Goal: Information Seeking & Learning: Learn about a topic

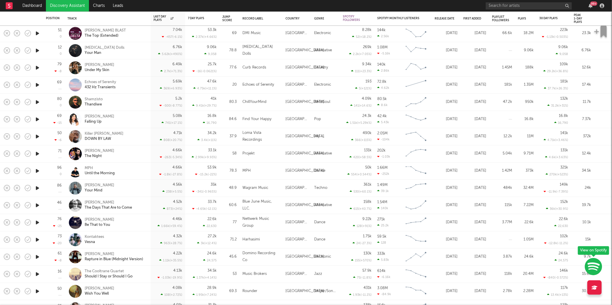
click at [75, 1] on link "Discovery Assistant" at bounding box center [67, 5] width 43 height 11
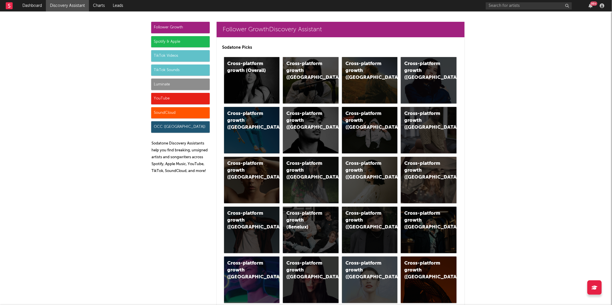
click at [174, 58] on div "TikTok Videos" at bounding box center [180, 55] width 59 height 11
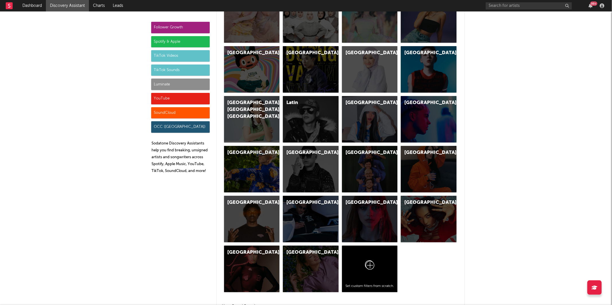
scroll to position [1651, 0]
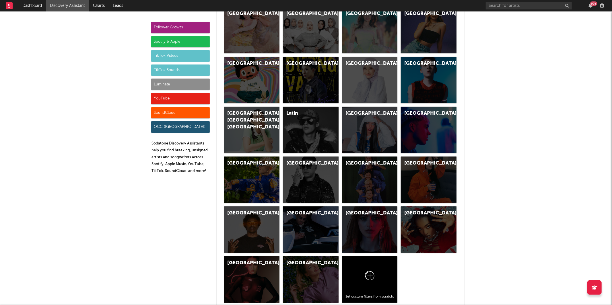
click at [165, 71] on div "TikTok Sounds" at bounding box center [180, 70] width 59 height 11
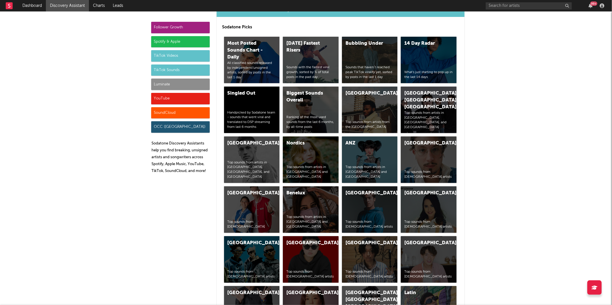
scroll to position [2014, 0]
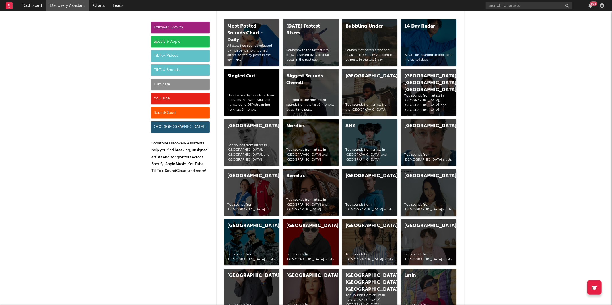
click at [425, 184] on div "Indonesia Top sounds from [DEMOGRAPHIC_DATA] artists" at bounding box center [429, 192] width 56 height 46
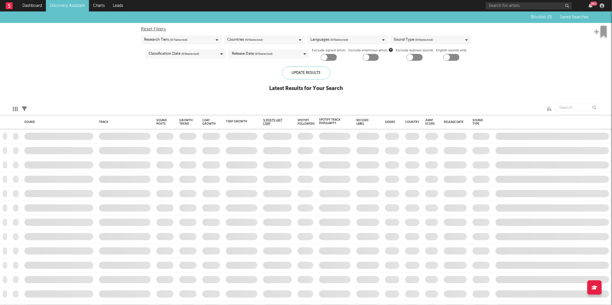
checkbox input "true"
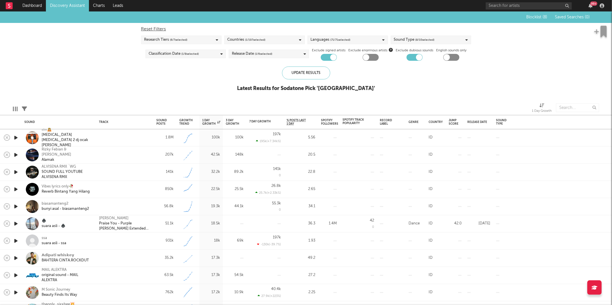
click at [15, 135] on icon "button" at bounding box center [16, 137] width 6 height 7
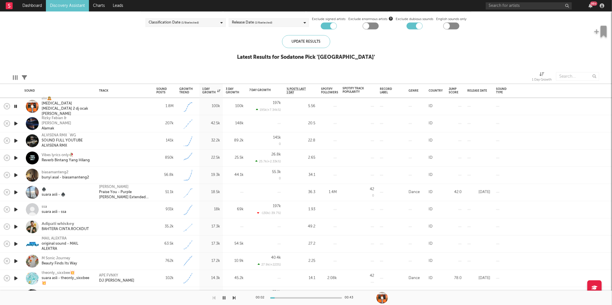
click at [234, 298] on icon "button" at bounding box center [234, 298] width 3 height 5
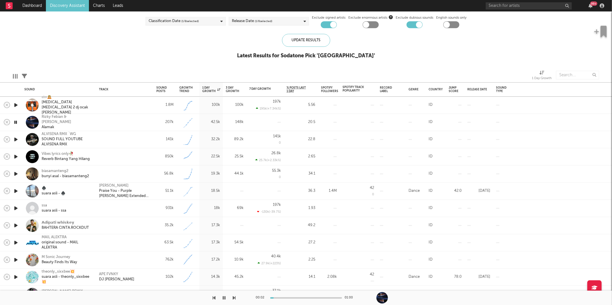
click at [15, 121] on icon "button" at bounding box center [15, 122] width 5 height 7
click at [13, 140] on icon "button" at bounding box center [16, 139] width 6 height 7
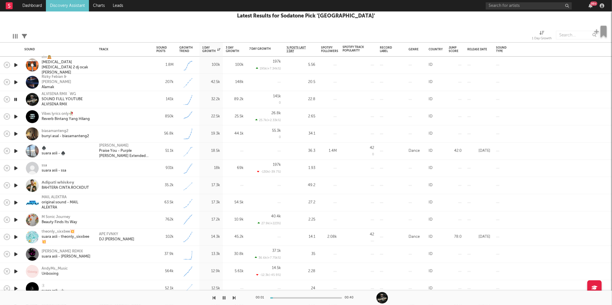
click at [232, 298] on div at bounding box center [118, 298] width 236 height 14
click at [234, 298] on icon "button" at bounding box center [234, 298] width 3 height 5
click at [65, 3] on link "Discovery Assistant" at bounding box center [67, 5] width 43 height 11
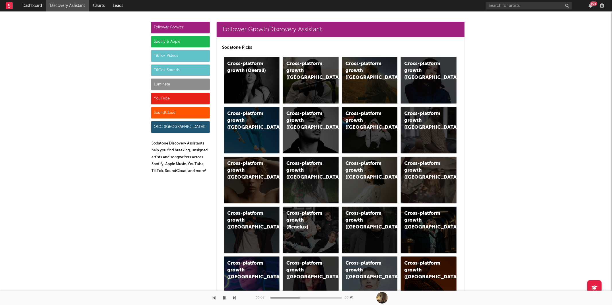
click at [176, 67] on div "TikTok Sounds" at bounding box center [180, 70] width 59 height 11
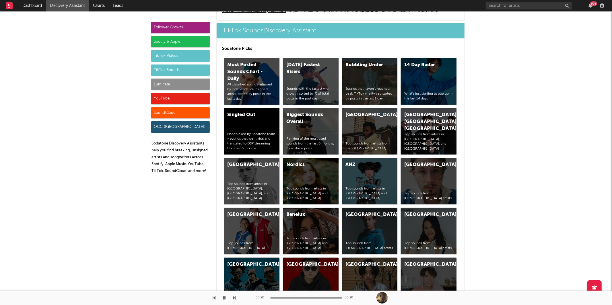
scroll to position [1975, 0]
drag, startPoint x: 175, startPoint y: 72, endPoint x: 183, endPoint y: 73, distance: 7.3
click at [175, 72] on div "TikTok Sounds" at bounding box center [180, 70] width 59 height 11
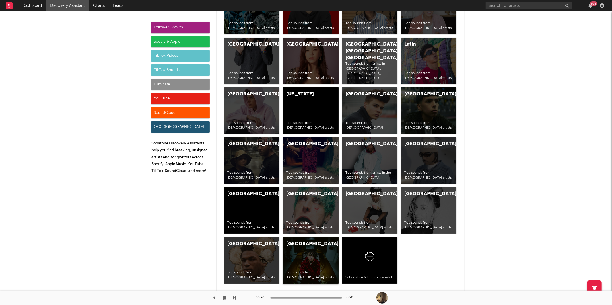
scroll to position [2257, 0]
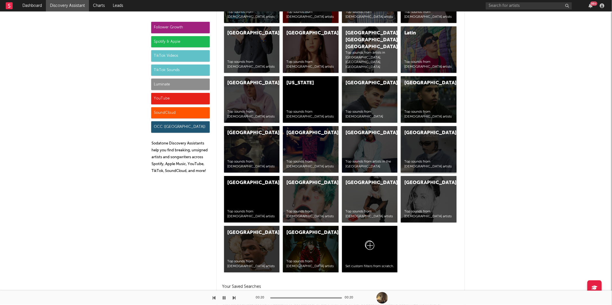
click at [428, 141] on div "France Top sounds from [DEMOGRAPHIC_DATA] artists" at bounding box center [429, 149] width 56 height 46
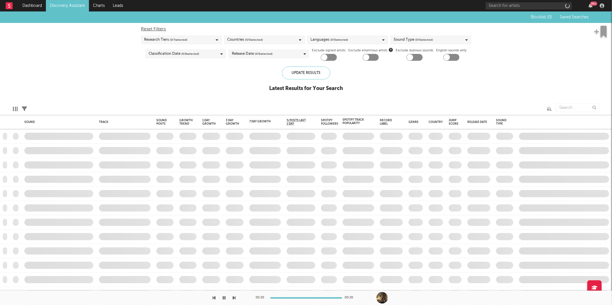
checkbox input "true"
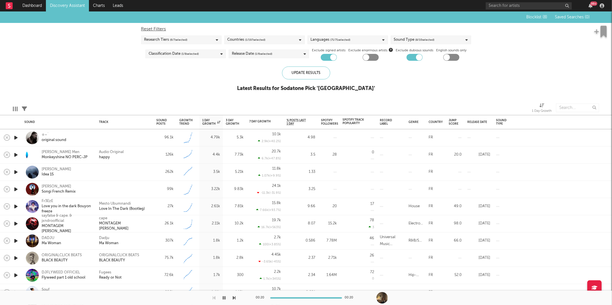
click at [16, 137] on icon "button" at bounding box center [16, 137] width 6 height 7
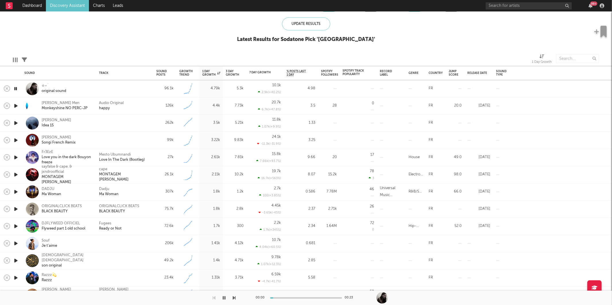
click at [234, 299] on icon "button" at bounding box center [234, 298] width 3 height 5
click at [234, 298] on icon "button" at bounding box center [234, 298] width 3 height 5
click at [225, 298] on icon "button" at bounding box center [224, 298] width 3 height 5
click at [227, 297] on button "button" at bounding box center [225, 298] width 6 height 14
click at [224, 301] on button "button" at bounding box center [225, 298] width 6 height 14
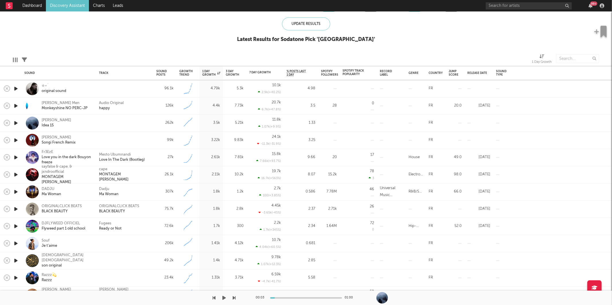
click at [224, 300] on icon "button" at bounding box center [224, 298] width 3 height 5
click at [234, 298] on icon "button" at bounding box center [234, 298] width 3 height 5
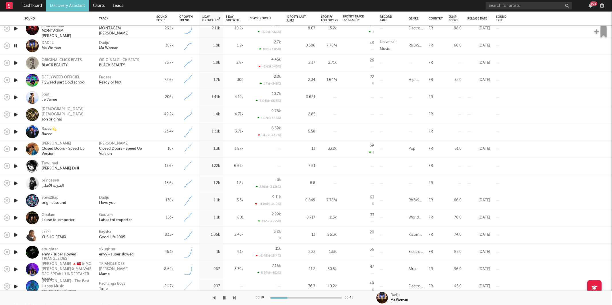
click at [235, 298] on icon "button" at bounding box center [234, 298] width 3 height 5
click at [145, 63] on div "ORIGINALCLICK BEATS BLACK BEAUTY" at bounding box center [125, 63] width 52 height 10
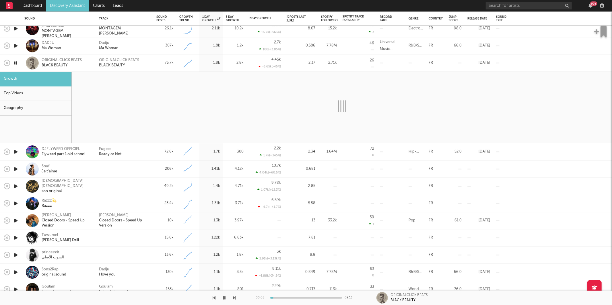
select select "6m"
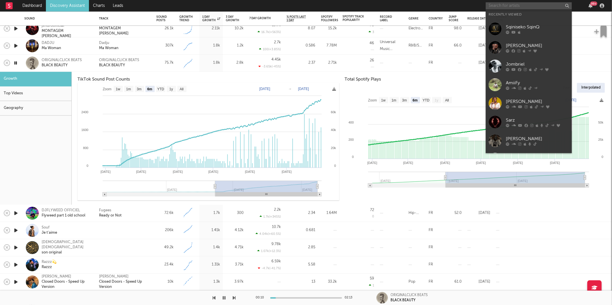
click at [492, 6] on input "text" at bounding box center [529, 5] width 86 height 7
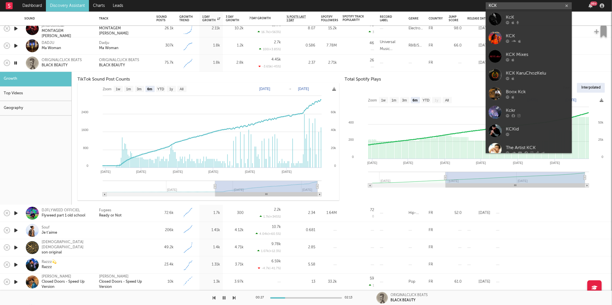
click at [506, 7] on input "KCK" at bounding box center [529, 5] width 86 height 7
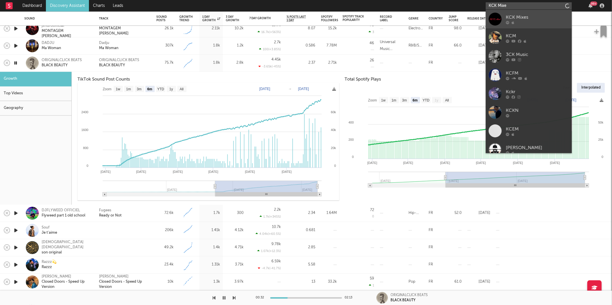
type input "KCK Mixe"
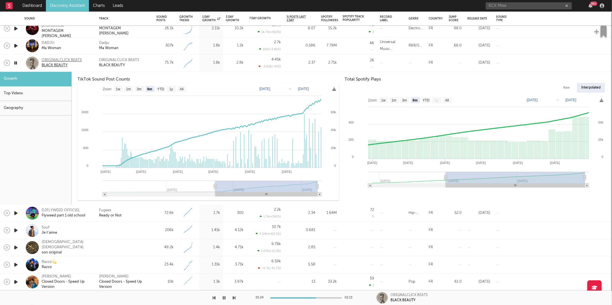
click at [54, 59] on div "ORIGINALCLICK BEATS" at bounding box center [62, 60] width 40 height 5
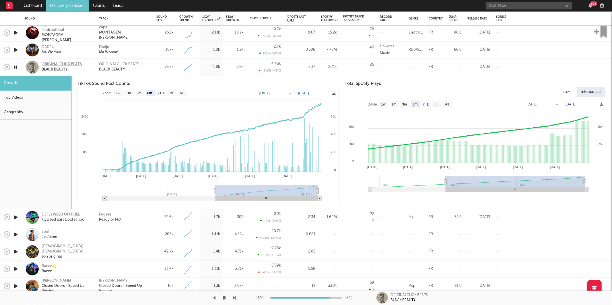
drag, startPoint x: 16, startPoint y: 67, endPoint x: 47, endPoint y: 66, distance: 30.7
click at [16, 67] on icon "button" at bounding box center [15, 67] width 5 height 7
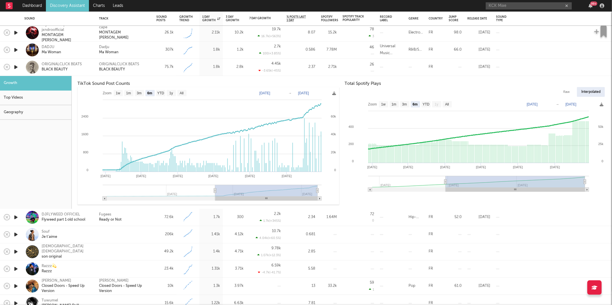
click at [34, 118] on div "Geography" at bounding box center [35, 112] width 71 height 15
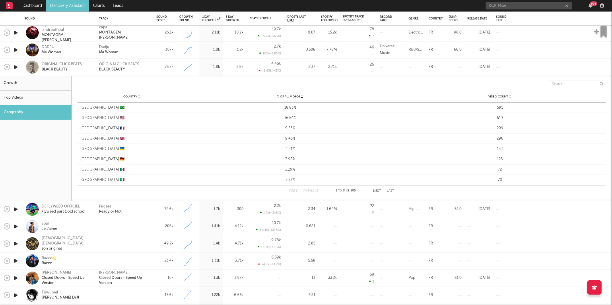
click at [24, 85] on div "Growth" at bounding box center [35, 83] width 71 height 15
select select "6m"
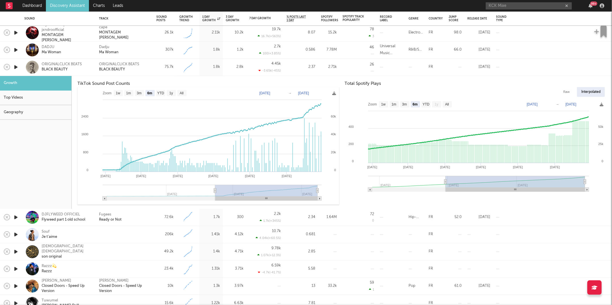
click at [151, 68] on div "ORIGINALCLICK BEATS BLACK BEAUTY" at bounding box center [124, 67] width 57 height 17
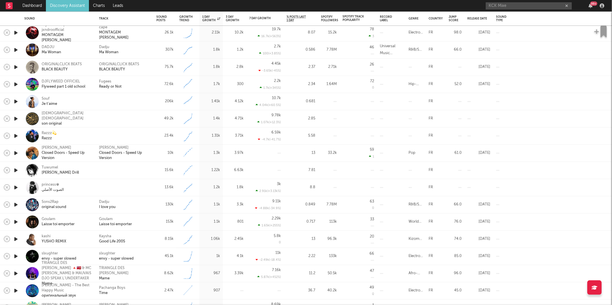
click at [18, 85] on icon "button" at bounding box center [16, 84] width 6 height 7
click at [234, 296] on icon "button" at bounding box center [234, 298] width 3 height 5
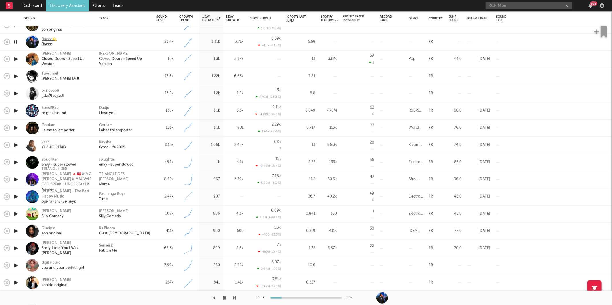
click at [43, 42] on div "Razzz" at bounding box center [49, 44] width 15 height 5
click at [229, 300] on div at bounding box center [118, 298] width 236 height 14
click at [235, 298] on icon "button" at bounding box center [234, 298] width 3 height 5
drag, startPoint x: 160, startPoint y: 54, endPoint x: 212, endPoint y: 67, distance: 54.3
click at [160, 54] on div "10k" at bounding box center [165, 59] width 23 height 17
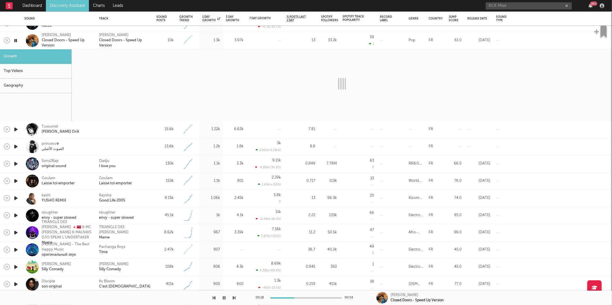
select select "6m"
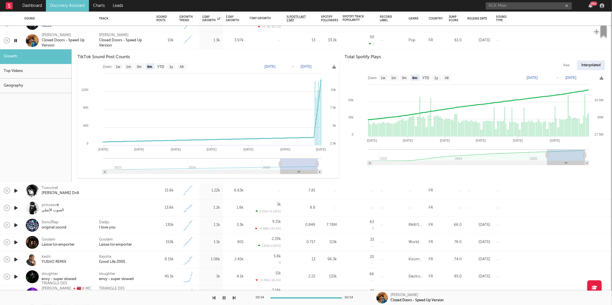
drag, startPoint x: 153, startPoint y: 42, endPoint x: 0, endPoint y: 44, distance: 152.7
click at [153, 42] on div "Ismail Closed Doors - Speed Up Version" at bounding box center [124, 40] width 57 height 17
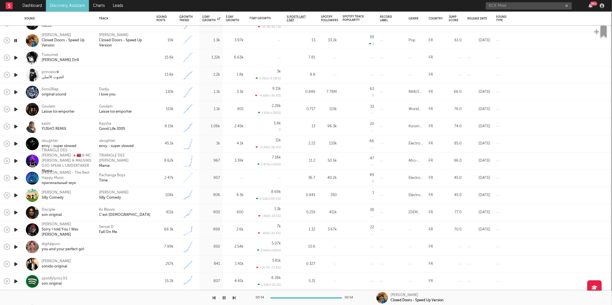
click at [14, 58] on icon "button" at bounding box center [16, 57] width 6 height 7
click at [17, 75] on icon "button" at bounding box center [16, 74] width 6 height 7
click at [14, 91] on icon "button" at bounding box center [16, 92] width 6 height 7
click at [234, 297] on icon "button" at bounding box center [234, 298] width 3 height 5
click at [234, 298] on icon "button" at bounding box center [234, 298] width 3 height 5
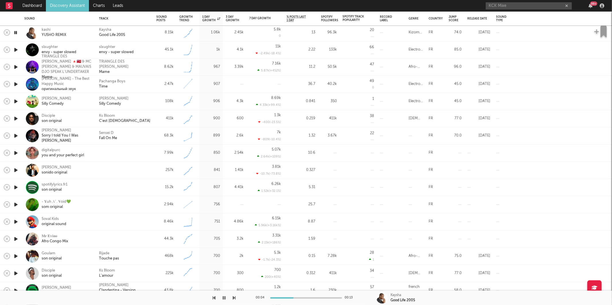
click at [235, 298] on icon "button" at bounding box center [234, 298] width 3 height 5
click at [222, 298] on button "button" at bounding box center [225, 298] width 6 height 14
drag, startPoint x: 223, startPoint y: 294, endPoint x: 229, endPoint y: 297, distance: 7.2
click at [223, 294] on button "button" at bounding box center [225, 298] width 6 height 14
click at [233, 298] on icon "button" at bounding box center [234, 298] width 3 height 5
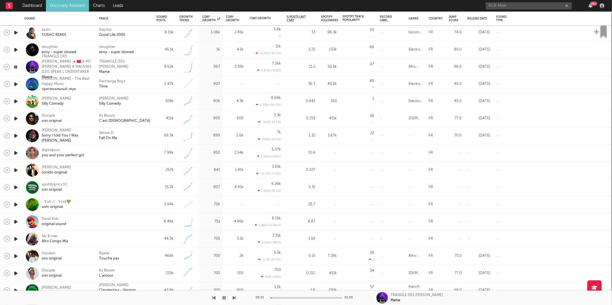
click at [234, 300] on icon "button" at bounding box center [234, 298] width 3 height 5
click at [138, 82] on div "Pachanga Boys Time" at bounding box center [125, 84] width 52 height 10
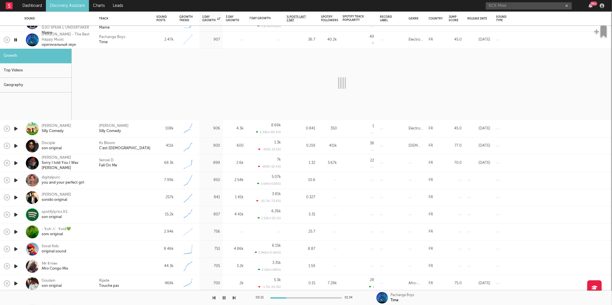
click at [235, 296] on icon "button" at bounding box center [234, 298] width 3 height 5
select select "1w"
select select "6m"
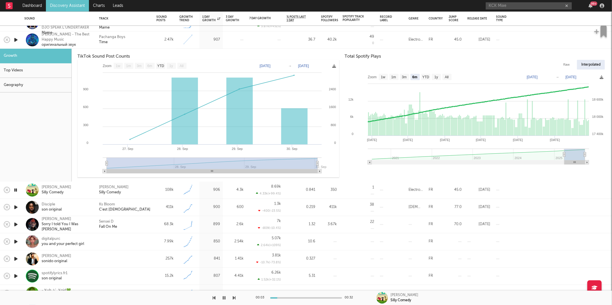
click at [233, 297] on icon "button" at bounding box center [234, 298] width 3 height 5
click at [149, 41] on div "Pachanga Boys Time" at bounding box center [125, 40] width 52 height 10
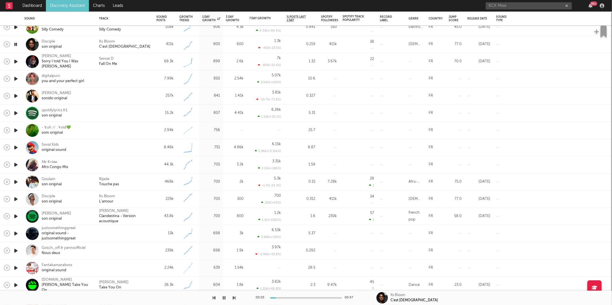
click at [134, 44] on div "Ks Bloom C'est [DEMOGRAPHIC_DATA]" at bounding box center [125, 44] width 52 height 10
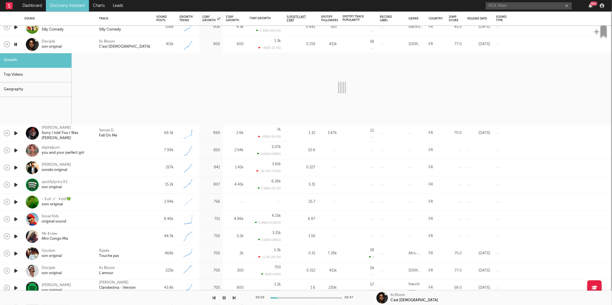
click at [232, 299] on div at bounding box center [118, 298] width 236 height 14
click at [233, 300] on icon "button" at bounding box center [234, 298] width 3 height 5
select select "6m"
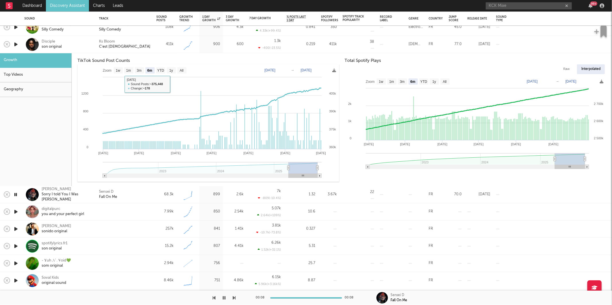
click at [136, 44] on div "Ks Bloom C'est [DEMOGRAPHIC_DATA]" at bounding box center [125, 44] width 52 height 10
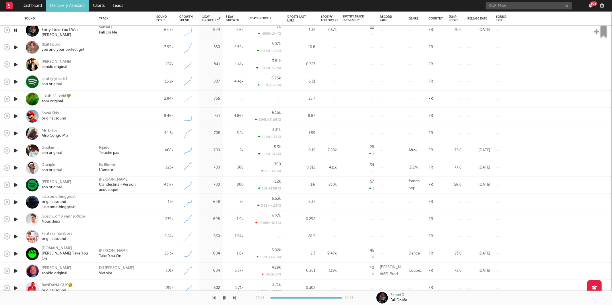
click at [234, 300] on icon "button" at bounding box center [234, 298] width 3 height 5
click at [235, 299] on icon "button" at bounding box center [234, 298] width 3 height 5
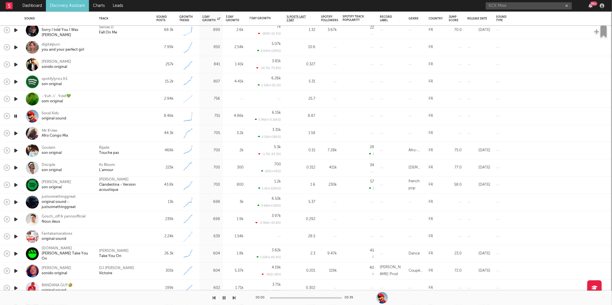
click at [235, 299] on icon "button" at bounding box center [234, 298] width 3 height 5
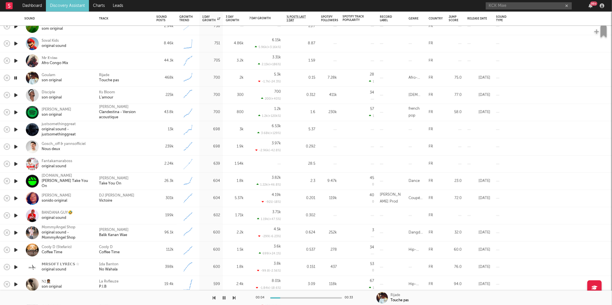
click at [133, 79] on div "Rijade Touche pas" at bounding box center [125, 78] width 52 height 10
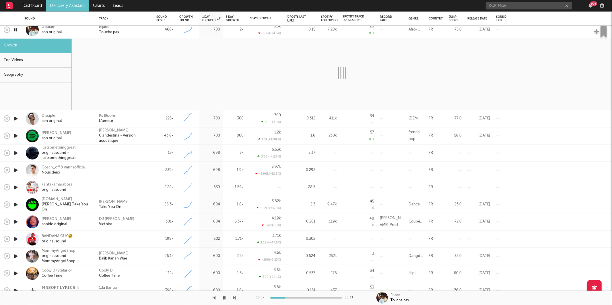
drag, startPoint x: 236, startPoint y: 300, endPoint x: 232, endPoint y: 288, distance: 12.1
click at [236, 300] on div "00:07 00:33 Rijade Touche pas" at bounding box center [306, 298] width 612 height 14
click at [233, 299] on icon "button" at bounding box center [234, 298] width 3 height 5
click at [234, 299] on icon "button" at bounding box center [234, 298] width 3 height 5
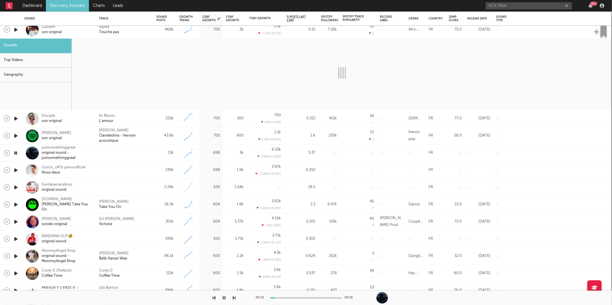
click at [234, 299] on icon "button" at bounding box center [234, 298] width 3 height 5
select select "6m"
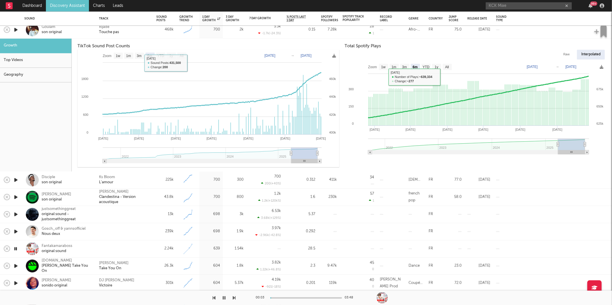
click at [148, 34] on div "Rijade Touche pas" at bounding box center [125, 30] width 52 height 10
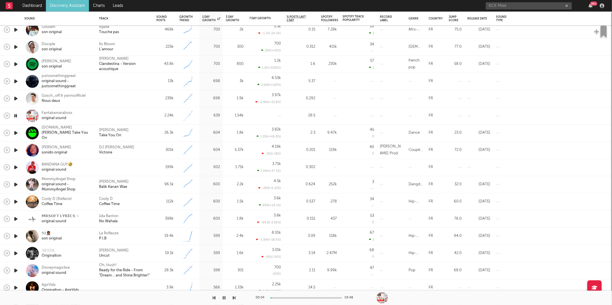
click at [234, 298] on icon "button" at bounding box center [234, 298] width 3 height 5
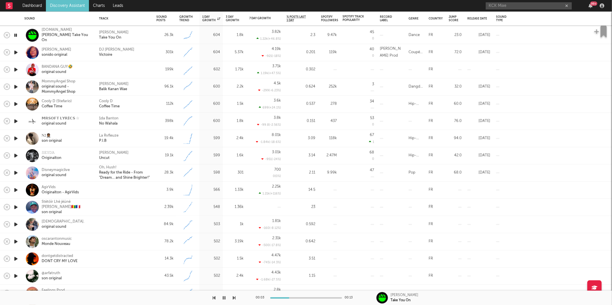
click at [234, 300] on icon "button" at bounding box center [234, 298] width 3 height 5
click at [234, 299] on icon "button" at bounding box center [234, 298] width 3 height 5
click at [234, 296] on icon "button" at bounding box center [234, 298] width 3 height 5
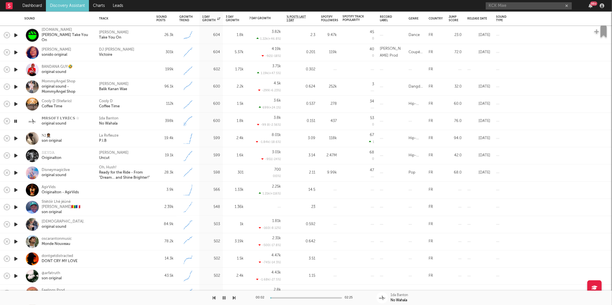
drag, startPoint x: 149, startPoint y: 117, endPoint x: 229, endPoint y: 121, distance: 80.1
click at [149, 119] on div "1da Banton No Wahala" at bounding box center [125, 121] width 52 height 10
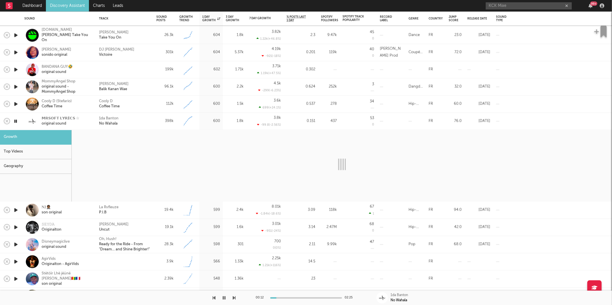
click at [140, 116] on div "1da Banton No Wahala" at bounding box center [125, 121] width 52 height 10
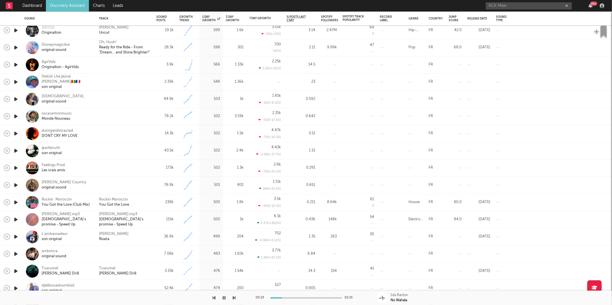
click at [20, 47] on div at bounding box center [15, 47] width 11 height 17
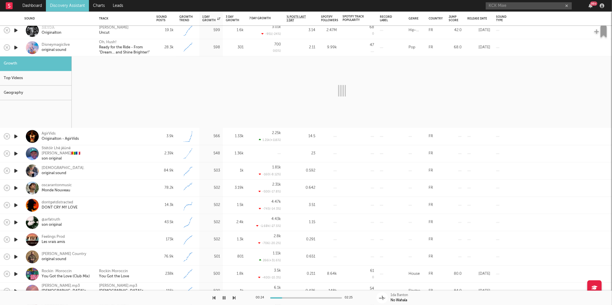
click at [16, 48] on icon "button" at bounding box center [16, 47] width 6 height 7
click at [158, 43] on div "28.3k" at bounding box center [165, 47] width 23 height 17
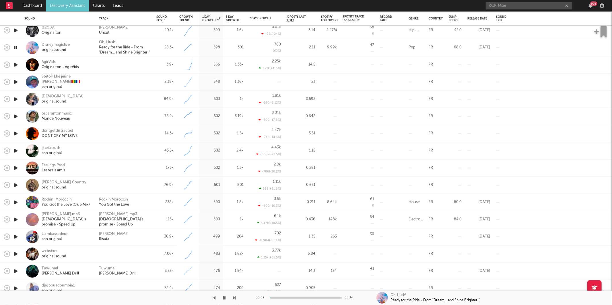
click at [18, 65] on icon "button" at bounding box center [16, 64] width 6 height 7
click at [236, 299] on div "00:01 00:21" at bounding box center [306, 298] width 612 height 14
click at [234, 298] on icon "button" at bounding box center [234, 298] width 3 height 5
click at [235, 297] on icon "button" at bounding box center [234, 298] width 3 height 5
click at [234, 297] on icon "button" at bounding box center [234, 298] width 3 height 5
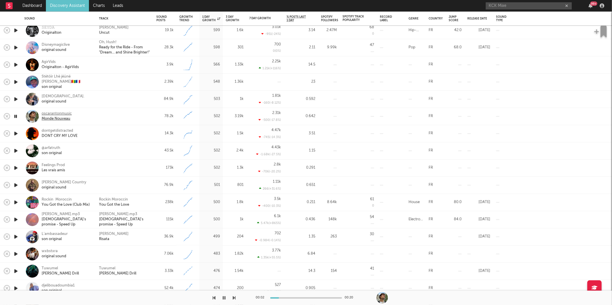
click at [55, 117] on div "Monde Nouveau" at bounding box center [57, 119] width 30 height 5
click at [65, 5] on link "Discovery Assistant" at bounding box center [67, 5] width 43 height 11
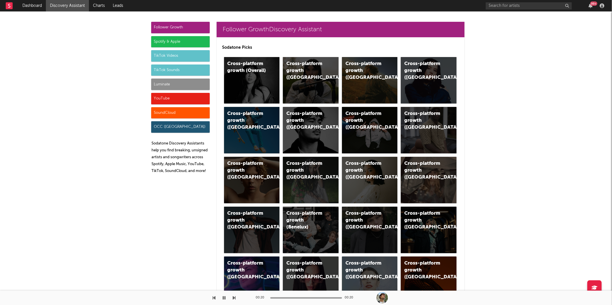
click at [166, 86] on div "Luminate" at bounding box center [180, 84] width 59 height 11
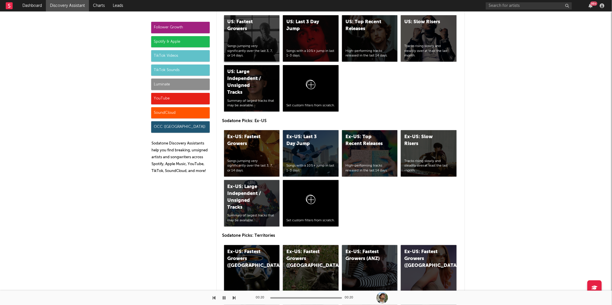
scroll to position [2710, 0]
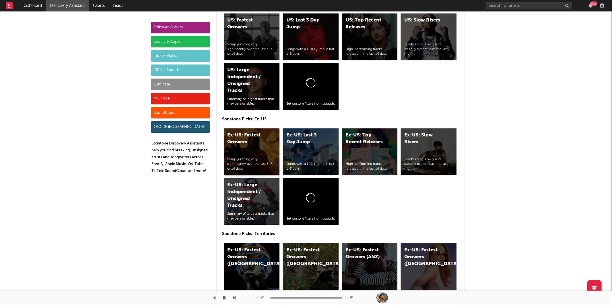
click at [246, 146] on div "Ex-US: Fastest Growers Songs jumping very significantly over the last 3, 7, or …" at bounding box center [252, 152] width 56 height 46
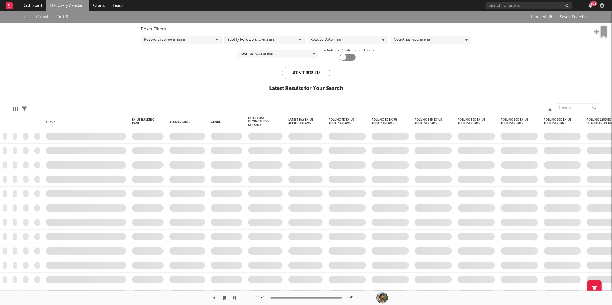
checkbox input "true"
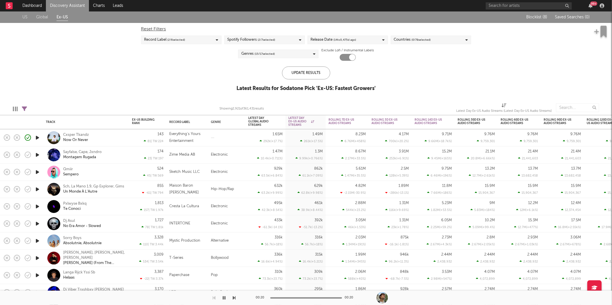
click at [405, 39] on div "Countries ( 0 / 78 selected)" at bounding box center [412, 39] width 37 height 7
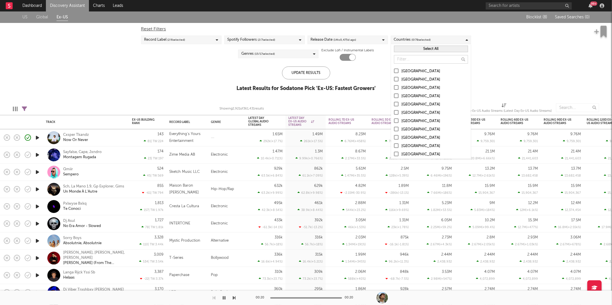
scroll to position [214, 0]
click at [514, 84] on div "US Global Ex-US Blocklist ( 8 ) Saved Searches ( 0 ) Reset Filters Record Label…" at bounding box center [306, 54] width 612 height 86
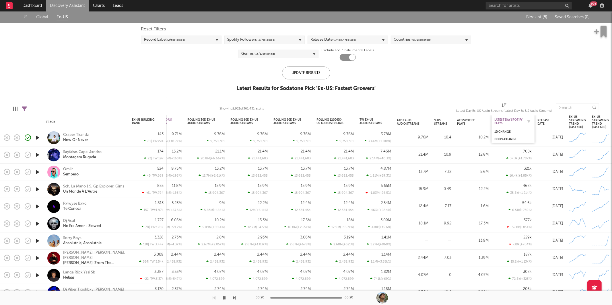
click at [522, 121] on div "Latest Day Spotify Plays" at bounding box center [509, 121] width 29 height 7
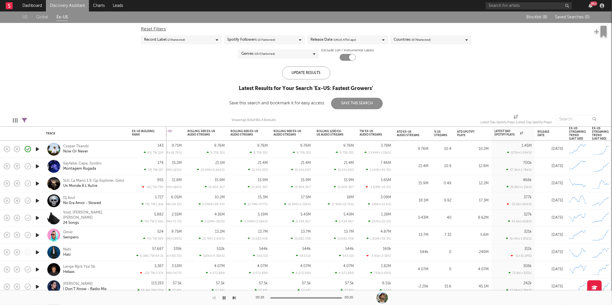
click at [192, 143] on div "9.76M 9,759,301" at bounding box center [205, 149] width 37 height 17
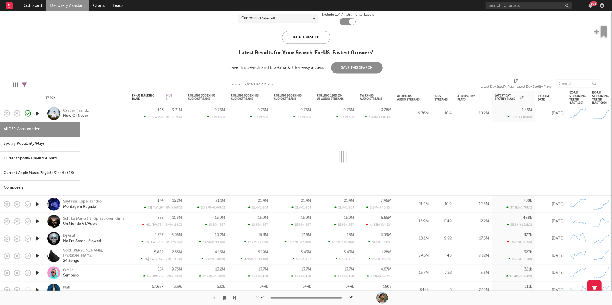
select select "1w"
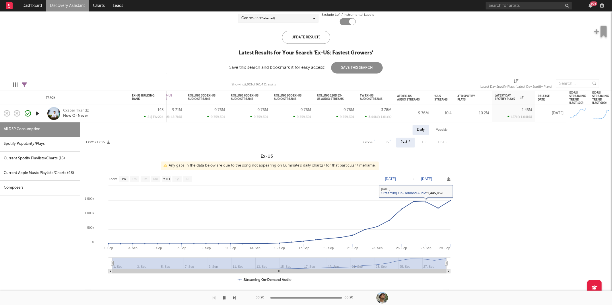
click at [370, 148] on div "Global" at bounding box center [368, 143] width 19 height 10
select select "1w"
click at [388, 141] on div "US" at bounding box center [388, 142] width 4 height 7
select select "1w"
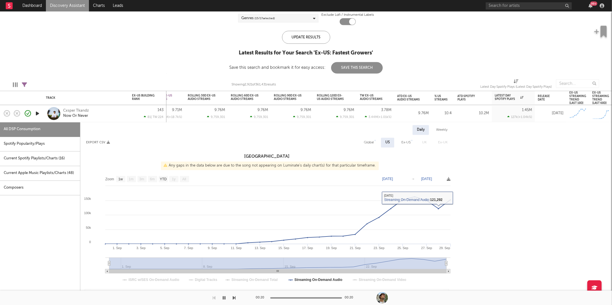
click at [370, 137] on div "Daily Weekly Export CSV Global US Ex-US [GEOGRAPHIC_DATA] Ex-UK [GEOGRAPHIC_DAT…" at bounding box center [266, 254] width 373 height 258
click at [365, 141] on div "Global" at bounding box center [369, 142] width 10 height 7
select select "1w"
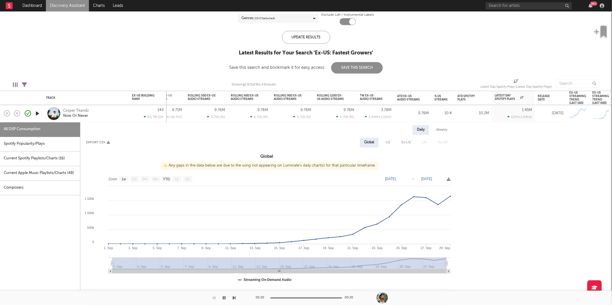
click at [55, 148] on div "Spotify Popularity/Plays" at bounding box center [40, 144] width 80 height 15
select select "1w"
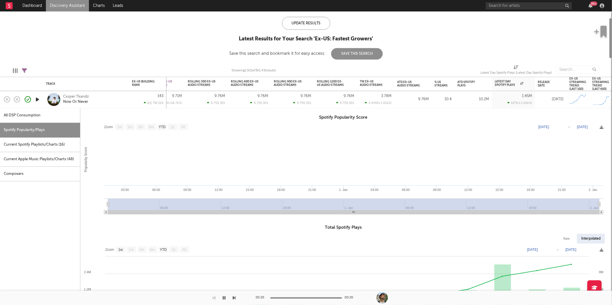
click at [108, 105] on div "Cxsper Tkandz Now Or Never" at bounding box center [86, 99] width 80 height 17
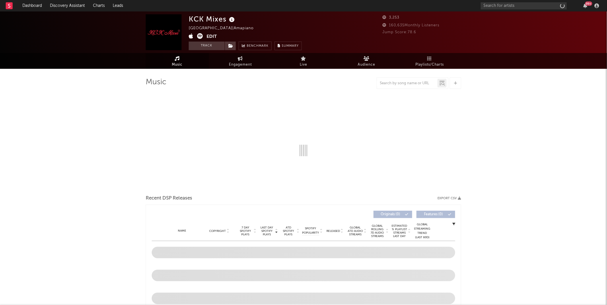
select select "1w"
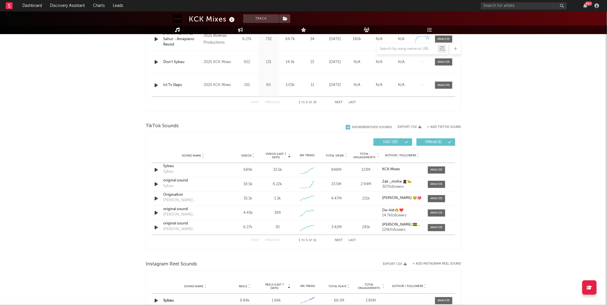
scroll to position [307, 0]
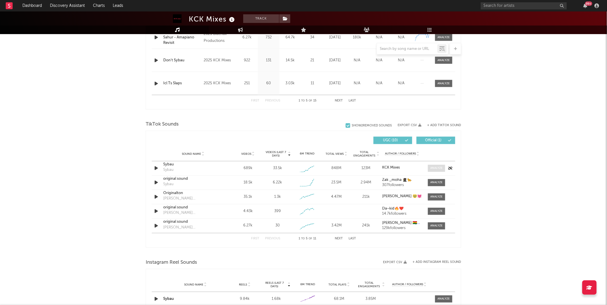
click at [439, 172] on span at bounding box center [436, 168] width 17 height 7
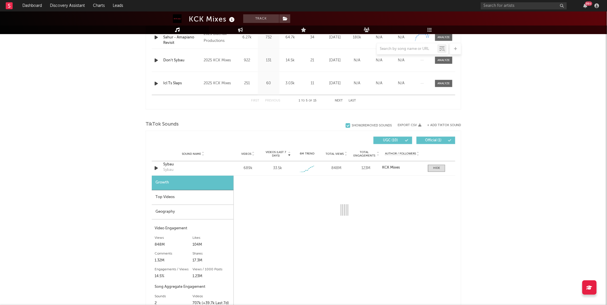
select select "1w"
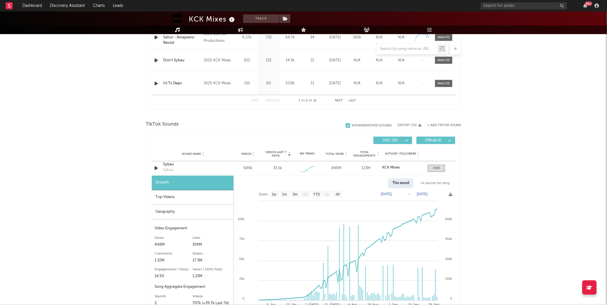
click at [442, 185] on div "All sounds for song" at bounding box center [435, 184] width 38 height 10
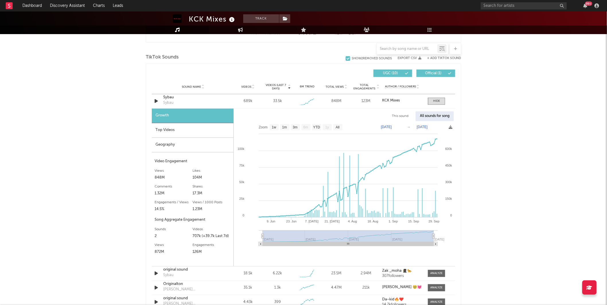
scroll to position [377, 0]
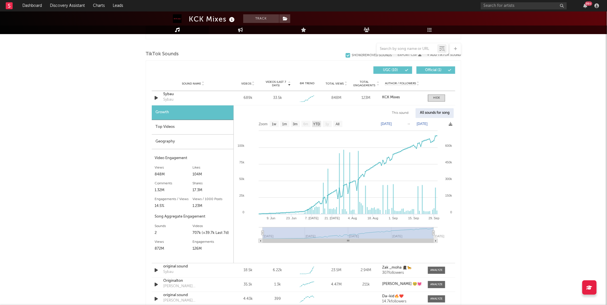
click at [315, 123] on text "YTD" at bounding box center [316, 125] width 7 height 4
select select "YTD"
click at [440, 95] on span at bounding box center [436, 98] width 17 height 7
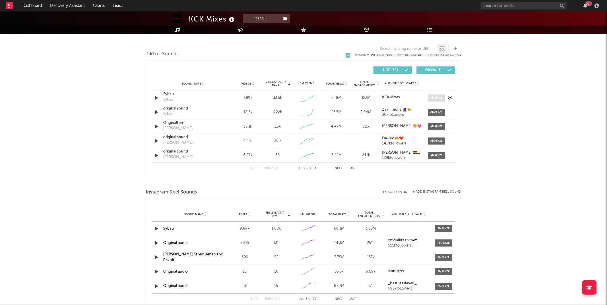
click at [436, 100] on div at bounding box center [437, 98] width 12 height 4
select select "1w"
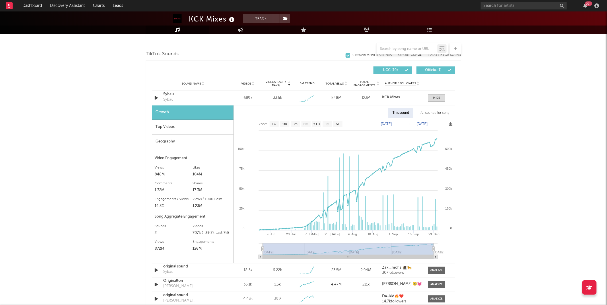
click at [426, 116] on div "All sounds for song" at bounding box center [435, 113] width 38 height 10
select select "1w"
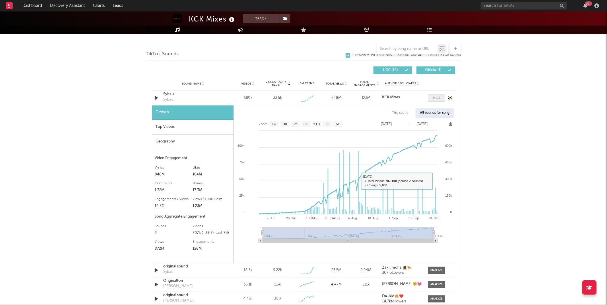
click at [440, 98] on span at bounding box center [436, 98] width 17 height 7
